Goal: Task Accomplishment & Management: Manage account settings

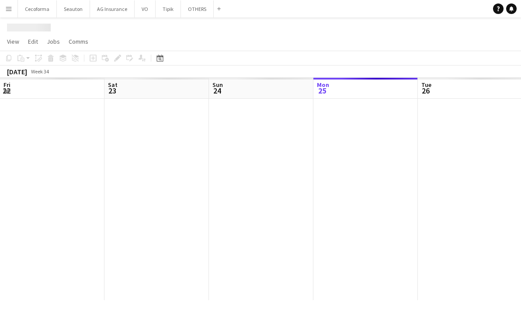
scroll to position [0, 209]
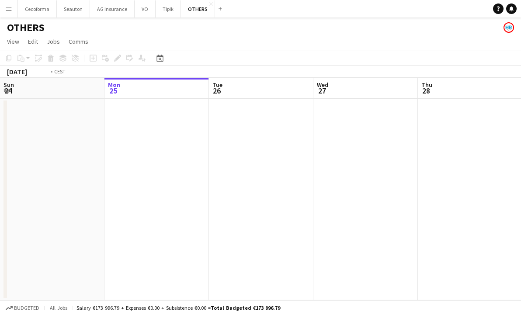
click at [128, 216] on app-calendar-viewport "Fri 22 Sat 23 Sun 24 Mon 25 Tue 26 Wed 27 Thu 28 Fri 29 Sat 30 Sun 31" at bounding box center [260, 189] width 521 height 222
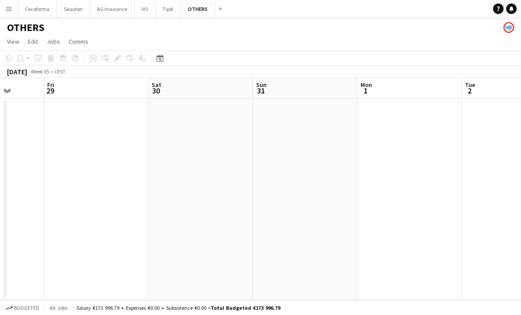
drag, startPoint x: 315, startPoint y: 211, endPoint x: 140, endPoint y: 202, distance: 175.0
click at [70, 207] on app-calendar-viewport "Tue 26 Wed 27 Thu 28 Fri 29 Sat 30 Sun 31 Mon 1 Tue 2 Wed 3 Thu 4" at bounding box center [260, 189] width 521 height 222
click at [140, 209] on app-calendar-viewport "Tue 26 Wed 27 Thu 28 Fri 29 Sat 30 Sun 31 Mon 1 Tue 2 Wed 3 Thu 4" at bounding box center [260, 189] width 521 height 222
drag, startPoint x: 289, startPoint y: 214, endPoint x: 191, endPoint y: 210, distance: 97.5
click at [184, 211] on app-calendar-viewport "Wed 27 Thu 28 Fri 29 Sat 30 Sun 31 Mon 1 Tue 2 Wed 3 Thu 4 Fri 5" at bounding box center [260, 189] width 521 height 222
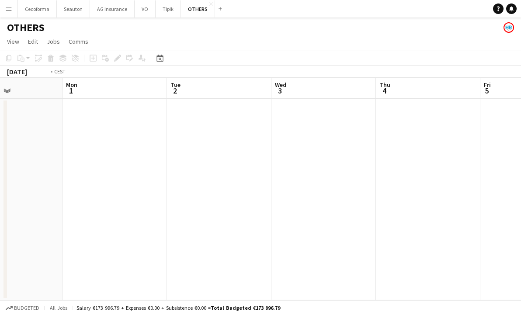
click at [164, 188] on app-calendar-viewport "Fri 29 Sat 30 Sun 31 Mon 1 Tue 2 Wed 3 Thu 4 Fri 5 Sat 6 Sun 7" at bounding box center [260, 189] width 521 height 222
drag, startPoint x: 194, startPoint y: 192, endPoint x: 396, endPoint y: 201, distance: 201.7
click at [194, 192] on app-calendar-viewport "Sun 31 Mon 1 Tue 2 Wed 3 Thu 4 Fri 5 Sat 6 Sun 7 Mon 8 Tue 9" at bounding box center [260, 189] width 521 height 222
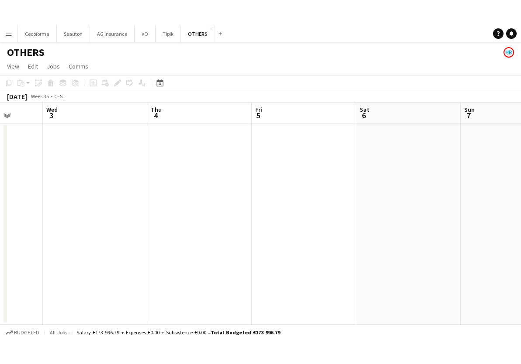
scroll to position [0, 316]
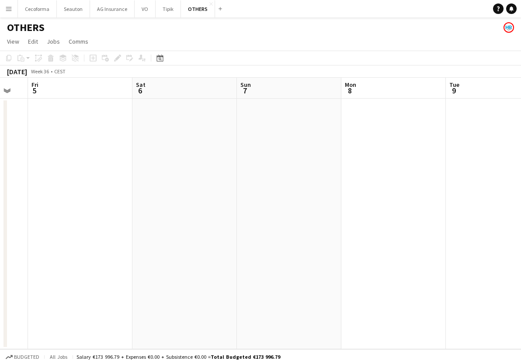
click at [125, 229] on app-calendar-viewport "Tue 2 Wed 3 Thu 4 Fri 5 Sat 6 Sun 7 Mon 8 Tue 9 Wed 10 Thu 11" at bounding box center [260, 214] width 521 height 272
drag, startPoint x: 325, startPoint y: 274, endPoint x: 254, endPoint y: 248, distance: 75.1
click at [24, 238] on app-calendar-viewport "Fri 5 Sat 6 Sun 7 Mon 8 Tue 9 Wed 10 Thu 11 Fri 12 Sat 13 Sun 14" at bounding box center [260, 214] width 521 height 272
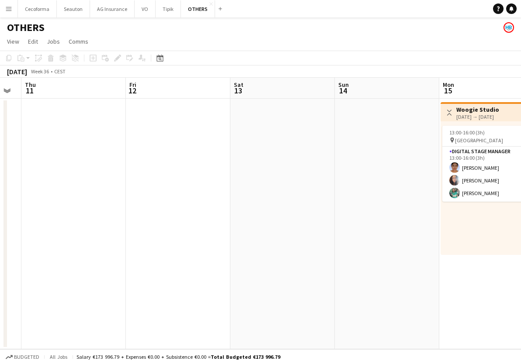
drag, startPoint x: 146, startPoint y: 257, endPoint x: 343, endPoint y: 264, distance: 197.2
click at [153, 257] on app-calendar-viewport "Mon 8 Tue 9 Wed 10 Thu 11 Fri 12 Sat 13 Sun 14 Mon 15 3/3 1 Job Tue 16 3/3 1 Jo…" at bounding box center [260, 214] width 521 height 272
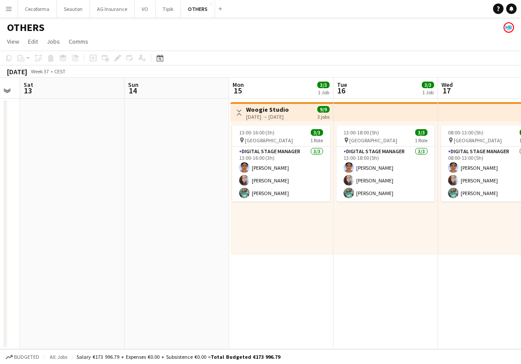
drag, startPoint x: 246, startPoint y: 267, endPoint x: 257, endPoint y: 278, distance: 15.8
click at [170, 265] on app-calendar-viewport "Wed 10 Thu 11 Fri 12 Sat 13 Sun 14 Mon 15 3/3 1 Job Tue 16 3/3 1 Job Wed 17 3/3…" at bounding box center [260, 214] width 521 height 272
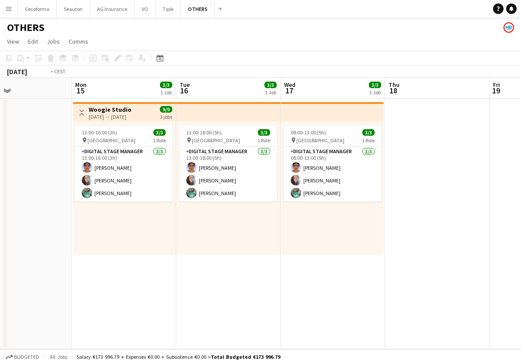
drag, startPoint x: 7, startPoint y: 262, endPoint x: 423, endPoint y: 271, distance: 416.6
click at [41, 259] on app-calendar-viewport "Fri 12 Sat 13 Sun 14 Mon 15 3/3 1 Job Tue 16 3/3 1 Job Wed 17 3/3 1 Job Thu 18 …" at bounding box center [260, 214] width 521 height 272
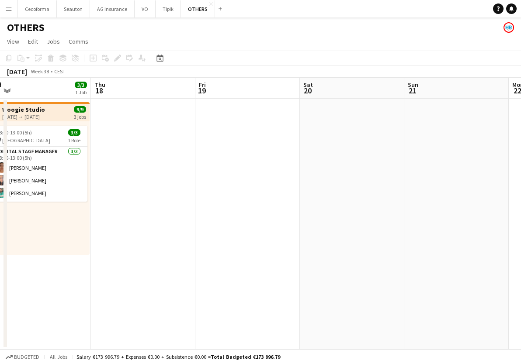
drag, startPoint x: 392, startPoint y: 271, endPoint x: 356, endPoint y: 263, distance: 37.6
click at [236, 257] on app-calendar-viewport "Mon 15 3/3 1 Job Tue 16 3/3 1 Job Wed 17 3/3 1 Job Thu 18 Fri 19 Sat 20 Sun 21 …" at bounding box center [260, 214] width 521 height 272
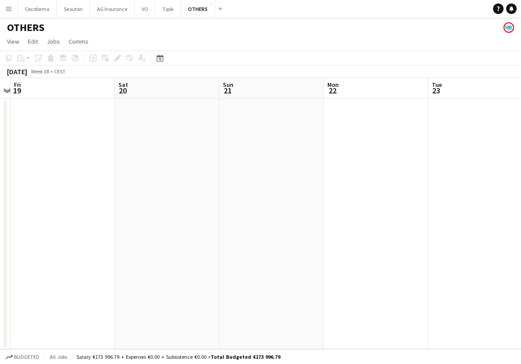
drag, startPoint x: 323, startPoint y: 263, endPoint x: 176, endPoint y: 234, distance: 150.4
click at [71, 231] on app-calendar-viewport "Tue 16 3/3 1 Job Wed 17 3/3 1 Job Thu 18 Fri 19 Sat 20 Sun 21 Mon 22 Tue 23 Wed…" at bounding box center [260, 214] width 521 height 272
drag, startPoint x: 102, startPoint y: 236, endPoint x: 343, endPoint y: 254, distance: 242.0
click at [97, 236] on app-calendar-viewport "Sat 20 Sun 21 Mon 22 Tue 23 Wed 24 Thu 25 Fri 26 Sat 27 Sun 28 2/3 1 Job Mon 29…" at bounding box center [260, 214] width 521 height 272
drag, startPoint x: 343, startPoint y: 254, endPoint x: 149, endPoint y: 232, distance: 195.3
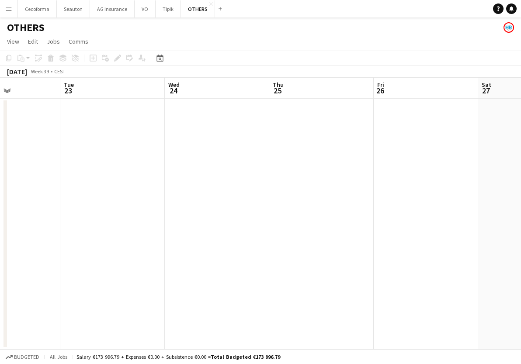
click at [148, 232] on app-calendar-viewport "Sat 20 Sun 21 Mon 22 Tue 23 Wed 24 Thu 25 Fri 26 Sat 27 Sun 28 2/3 1 Job Mon 29…" at bounding box center [260, 214] width 521 height 272
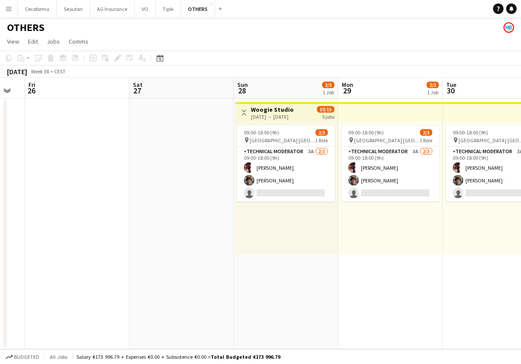
click at [217, 243] on app-calendar-viewport "Tue 23 Wed 24 Thu 25 Fri 26 Sat 27 Sun 28 2/3 1 Job Mon 29 2/3 1 Job Tue 30 2/3…" at bounding box center [260, 214] width 521 height 272
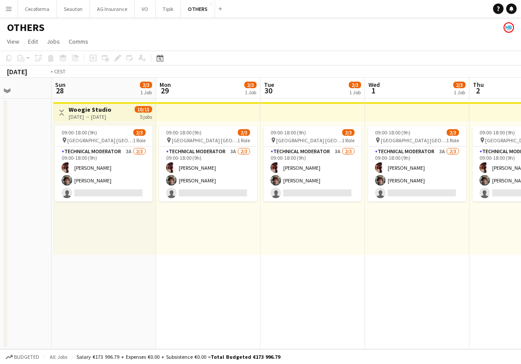
drag, startPoint x: 194, startPoint y: 242, endPoint x: 212, endPoint y: 243, distance: 18.0
click at [192, 242] on app-calendar-viewport "Thu 25 Fri 26 Sat 27 Sun 28 2/3 1 Job Mon 29 2/3 1 Job Tue 30 2/3 1 Job Wed 1 2…" at bounding box center [260, 214] width 521 height 272
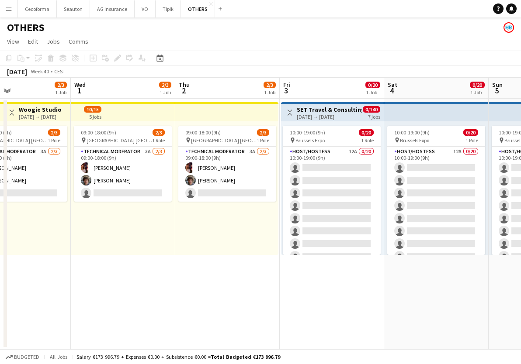
drag, startPoint x: 461, startPoint y: 284, endPoint x: 239, endPoint y: 285, distance: 222.4
click at [177, 280] on app-calendar-viewport "Sat 27 Sun 28 2/3 1 Job Mon 29 2/3 1 Job Tue 30 2/3 1 Job Wed 1 2/3 1 Job Thu 2…" at bounding box center [260, 214] width 521 height 272
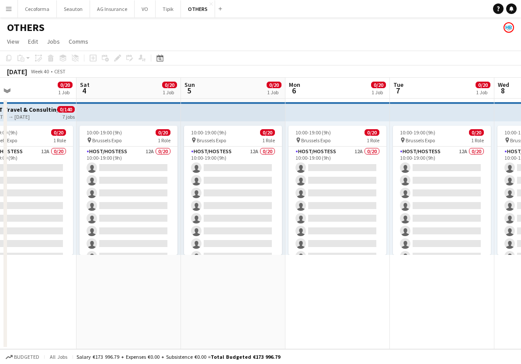
scroll to position [0, 307]
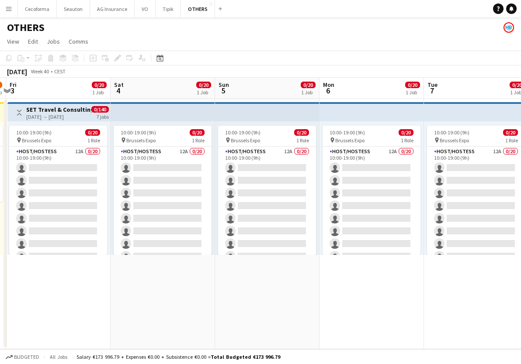
drag, startPoint x: 371, startPoint y: 288, endPoint x: 204, endPoint y: 278, distance: 167.7
click at [204, 278] on app-calendar-viewport "Tue 30 2/3 1 Job Wed 1 2/3 1 Job Thu 2 2/3 1 Job Fri 3 0/20 1 Job Sat 4 0/20 1 …" at bounding box center [260, 214] width 521 height 272
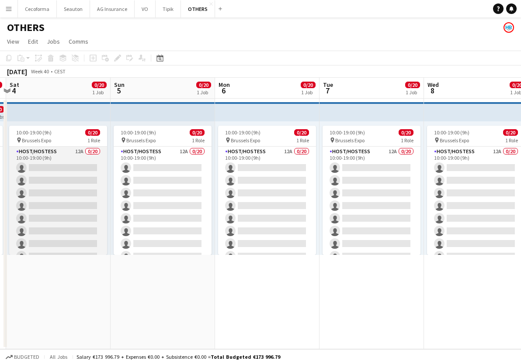
click at [58, 166] on app-card-role "Host/Hostess 12A 0/20 10:00-19:00 (9h) single-neutral-actions single-neutral-ac…" at bounding box center [58, 282] width 98 height 271
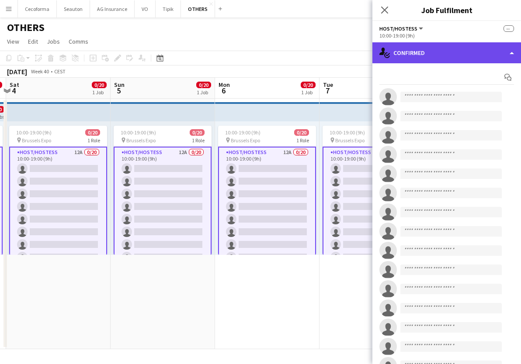
click at [413, 55] on div "single-neutral-actions-check-2 Confirmed" at bounding box center [446, 52] width 149 height 21
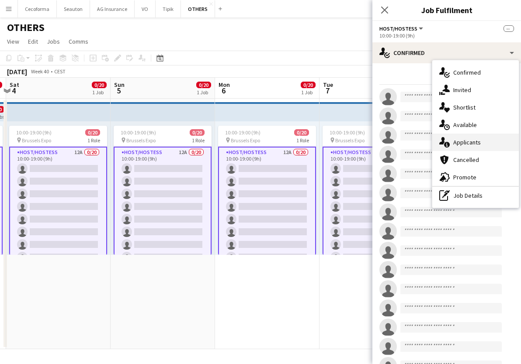
click at [473, 139] on div "single-neutral-actions-information Applicants" at bounding box center [475, 142] width 87 height 17
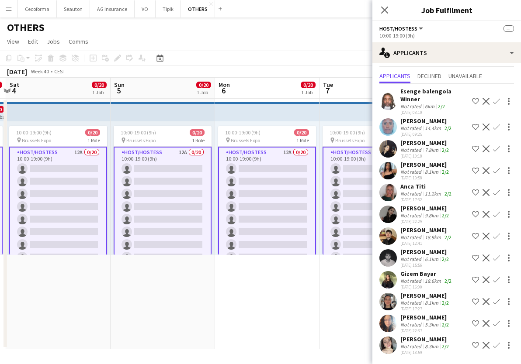
scroll to position [0, 0]
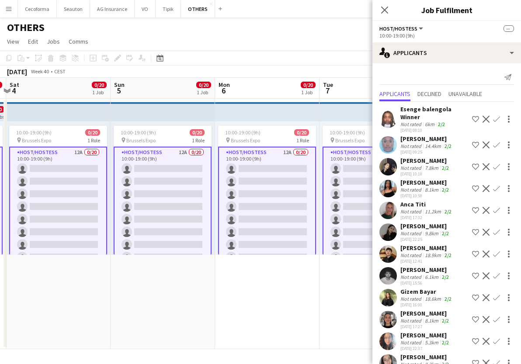
click at [156, 287] on app-date-cell "10:00-19:00 (9h) 0/20 pin Brussels Expo 1 Role Host/Hostess 12A 0/20 10:00-19:0…" at bounding box center [163, 224] width 104 height 251
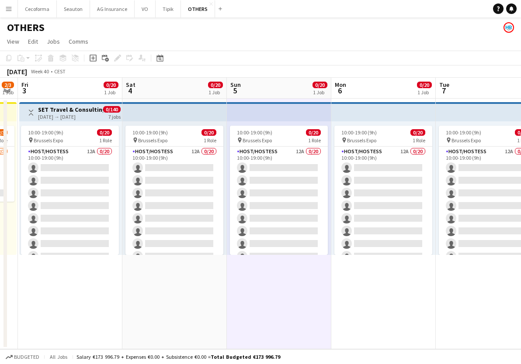
scroll to position [0, 274]
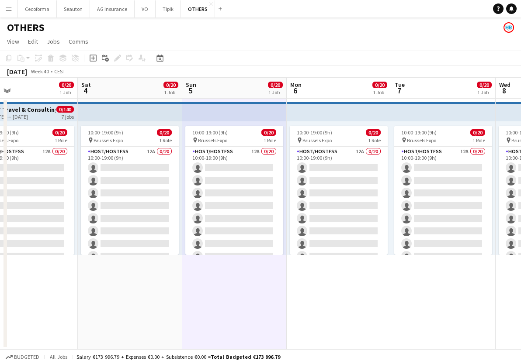
drag, startPoint x: 138, startPoint y: 291, endPoint x: 291, endPoint y: 302, distance: 153.4
click at [222, 299] on app-calendar-viewport "Tue 30 2/3 1 Job Wed 1 2/3 1 Job Thu 2 2/3 1 Job Fri 3 0/20 1 Job Sat 4 0/20 1 …" at bounding box center [260, 214] width 521 height 272
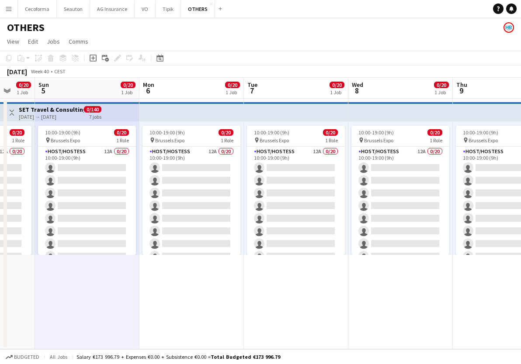
drag, startPoint x: 195, startPoint y: 302, endPoint x: 345, endPoint y: 291, distance: 150.8
click at [186, 303] on app-calendar-viewport "Thu 2 2/3 1 Job Fri 3 0/20 1 Job Sat 4 0/20 1 Job Sun 5 0/20 1 Job Mon 6 0/20 1…" at bounding box center [260, 214] width 521 height 272
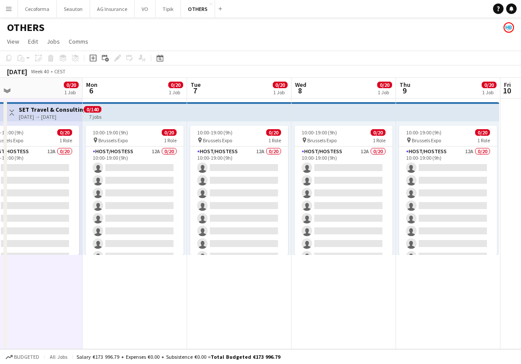
drag, startPoint x: 251, startPoint y: 286, endPoint x: 484, endPoint y: 272, distance: 233.3
click at [484, 272] on app-calendar-viewport "Fri 3 0/20 1 Job Sat 4 0/20 1 Job Sun 5 0/20 1 Job Mon 6 0/20 1 Job Tue 7 0/20 …" at bounding box center [260, 214] width 521 height 272
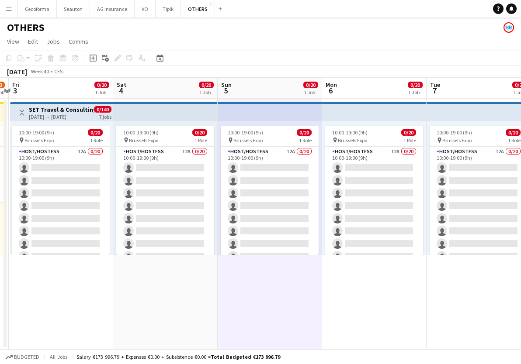
drag, startPoint x: 226, startPoint y: 292, endPoint x: 384, endPoint y: 291, distance: 157.8
click at [419, 290] on app-calendar-viewport "Wed 1 2/3 1 Job Thu 2 2/3 1 Job Fri 3 0/20 1 Job Sat 4 0/20 1 Job Sun 5 0/20 1 …" at bounding box center [260, 214] width 521 height 272
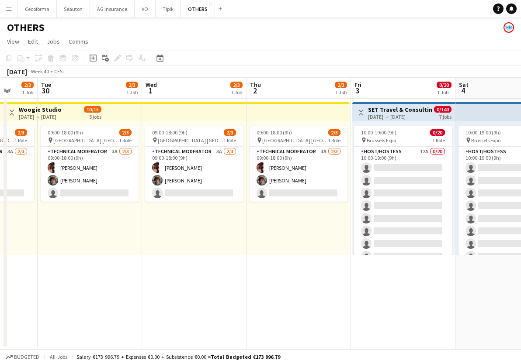
drag, startPoint x: 217, startPoint y: 298, endPoint x: 489, endPoint y: 262, distance: 274.6
click at [489, 262] on app-calendar-viewport "Sat 27 Sun 28 2/3 1 Job Mon 29 2/3 1 Job Tue 30 2/3 1 Job Wed 1 2/3 1 Job Thu 2…" at bounding box center [260, 214] width 521 height 272
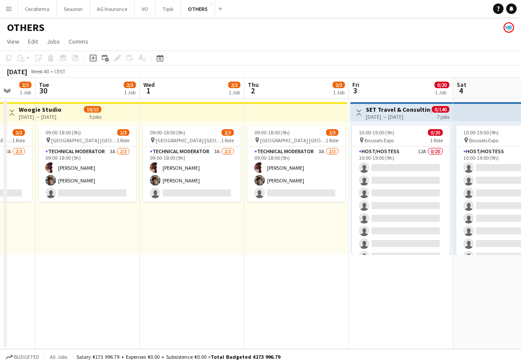
drag, startPoint x: 339, startPoint y: 290, endPoint x: 229, endPoint y: 290, distance: 109.7
click at [229, 290] on app-calendar-viewport "Sat 27 Sun 28 2/3 1 Job Mon 29 2/3 1 Job Tue 30 2/3 1 Job Wed 1 2/3 1 Job Thu 2…" at bounding box center [260, 214] width 521 height 272
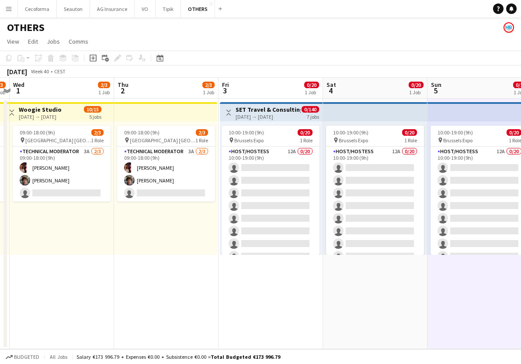
drag, startPoint x: 305, startPoint y: 290, endPoint x: 461, endPoint y: 292, distance: 155.6
click at [295, 290] on app-calendar-viewport "Sun 28 2/3 1 Job Mon 29 2/3 1 Job Tue 30 2/3 1 Job Wed 1 2/3 1 Job Thu 2 2/3 1 …" at bounding box center [260, 214] width 521 height 272
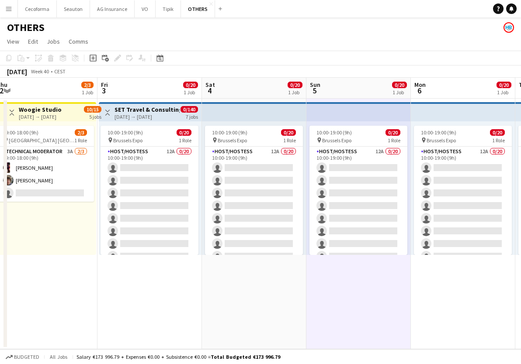
drag, startPoint x: 380, startPoint y: 292, endPoint x: 340, endPoint y: 292, distance: 40.2
click at [340, 292] on app-calendar-viewport "Mon 29 2/3 1 Job Tue 30 2/3 1 Job Wed 1 2/3 1 Job Thu 2 2/3 1 Job Fri 3 0/20 1 …" at bounding box center [260, 214] width 521 height 272
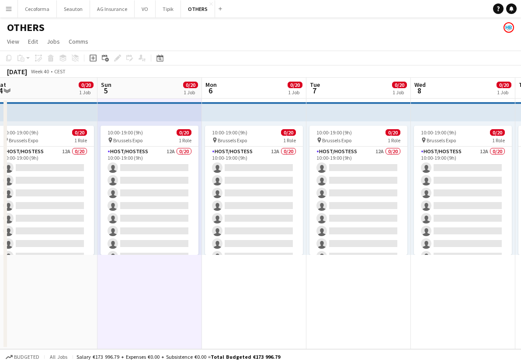
drag, startPoint x: 378, startPoint y: 293, endPoint x: 301, endPoint y: 290, distance: 76.5
click at [301, 290] on app-calendar-viewport "Wed 1 2/3 1 Job Thu 2 2/3 1 Job Fri 3 0/20 1 Job Sat 4 0/20 1 Job Sun 5 0/20 1 …" at bounding box center [260, 214] width 521 height 272
